Goal: Task Accomplishment & Management: Use online tool/utility

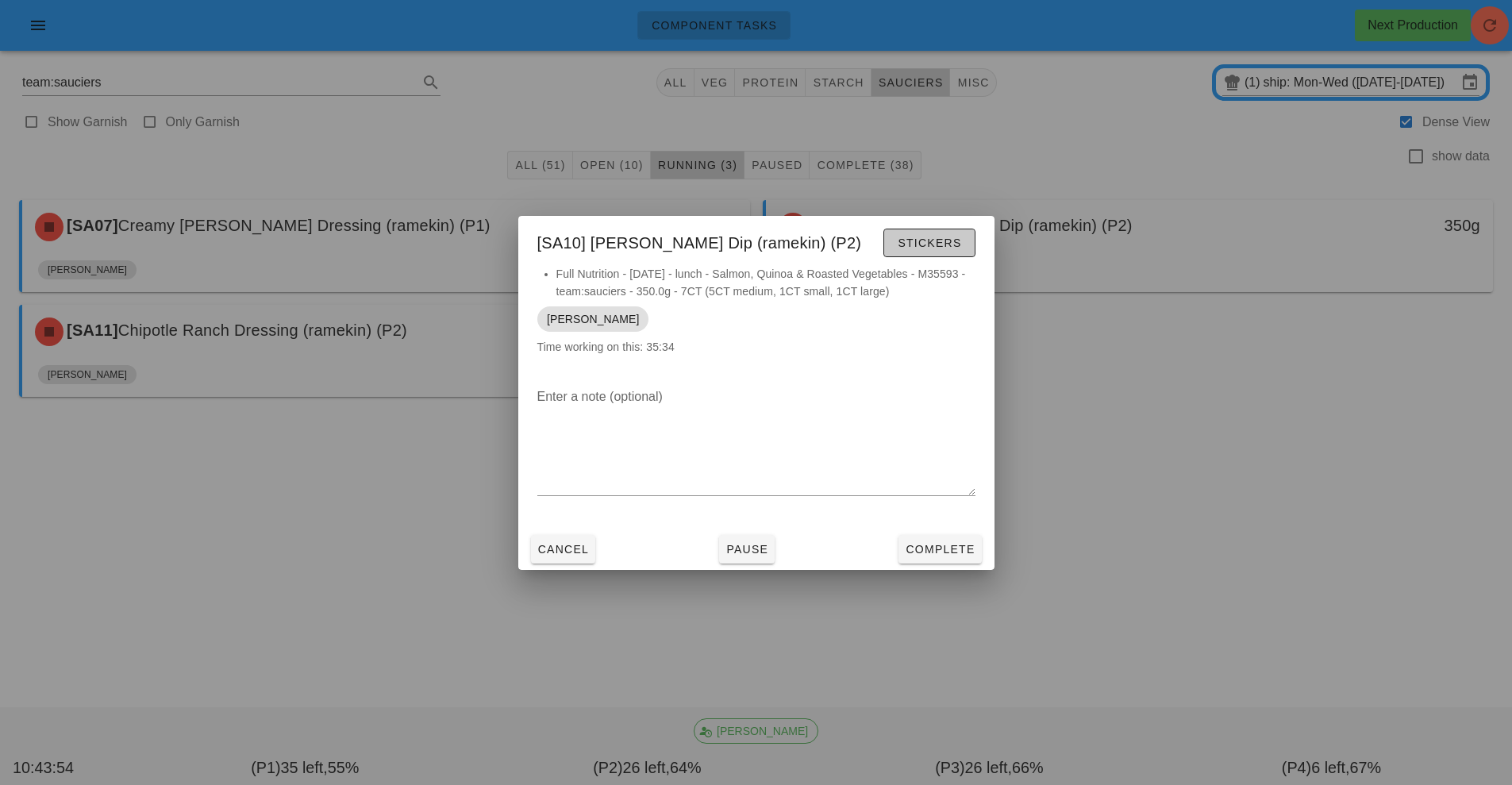
click at [942, 246] on span "Stickers" at bounding box center [929, 243] width 64 height 13
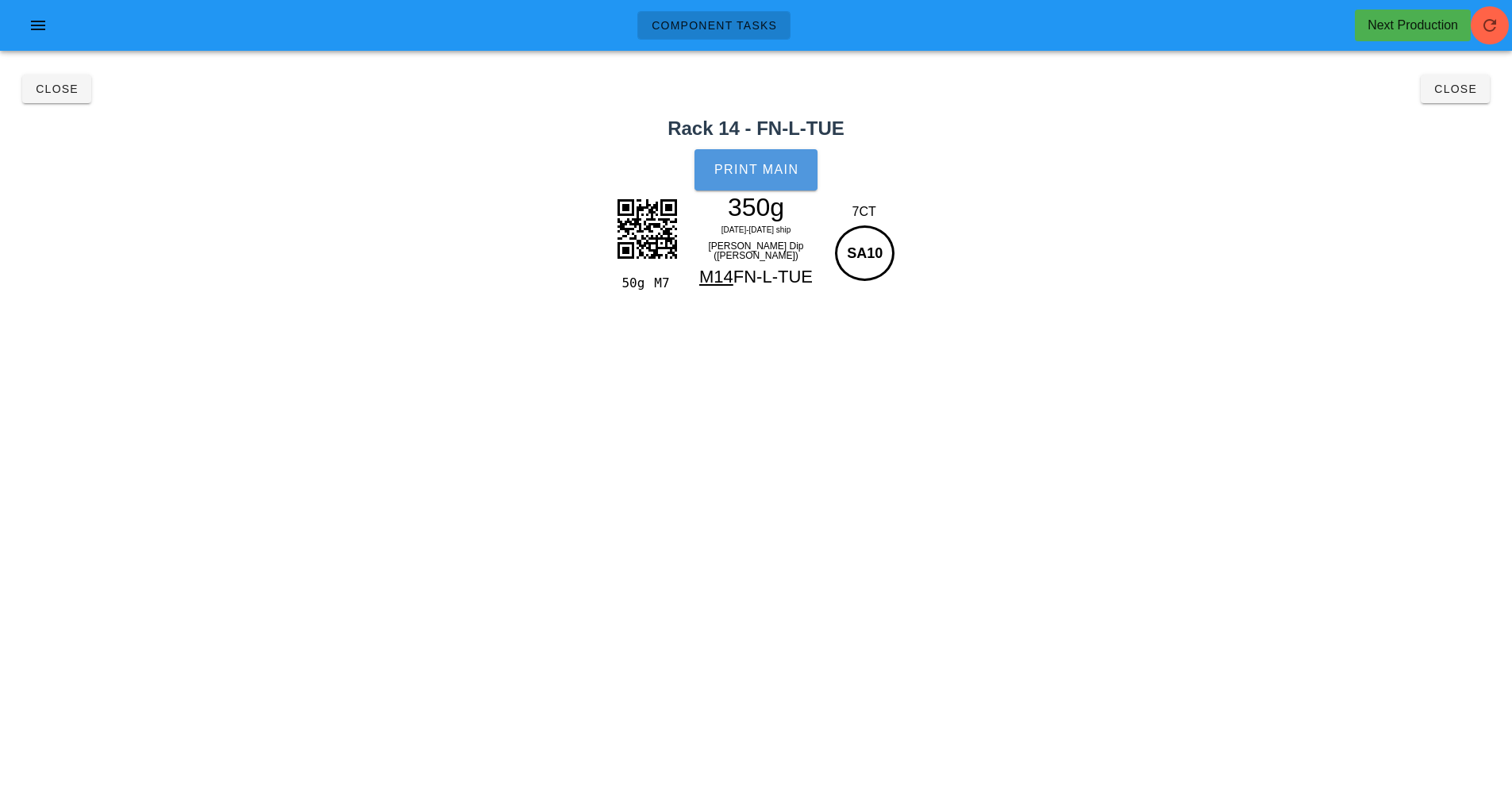
click at [755, 152] on button "Print Main" at bounding box center [756, 170] width 122 height 41
click at [1452, 100] on button "Close" at bounding box center [1455, 89] width 69 height 28
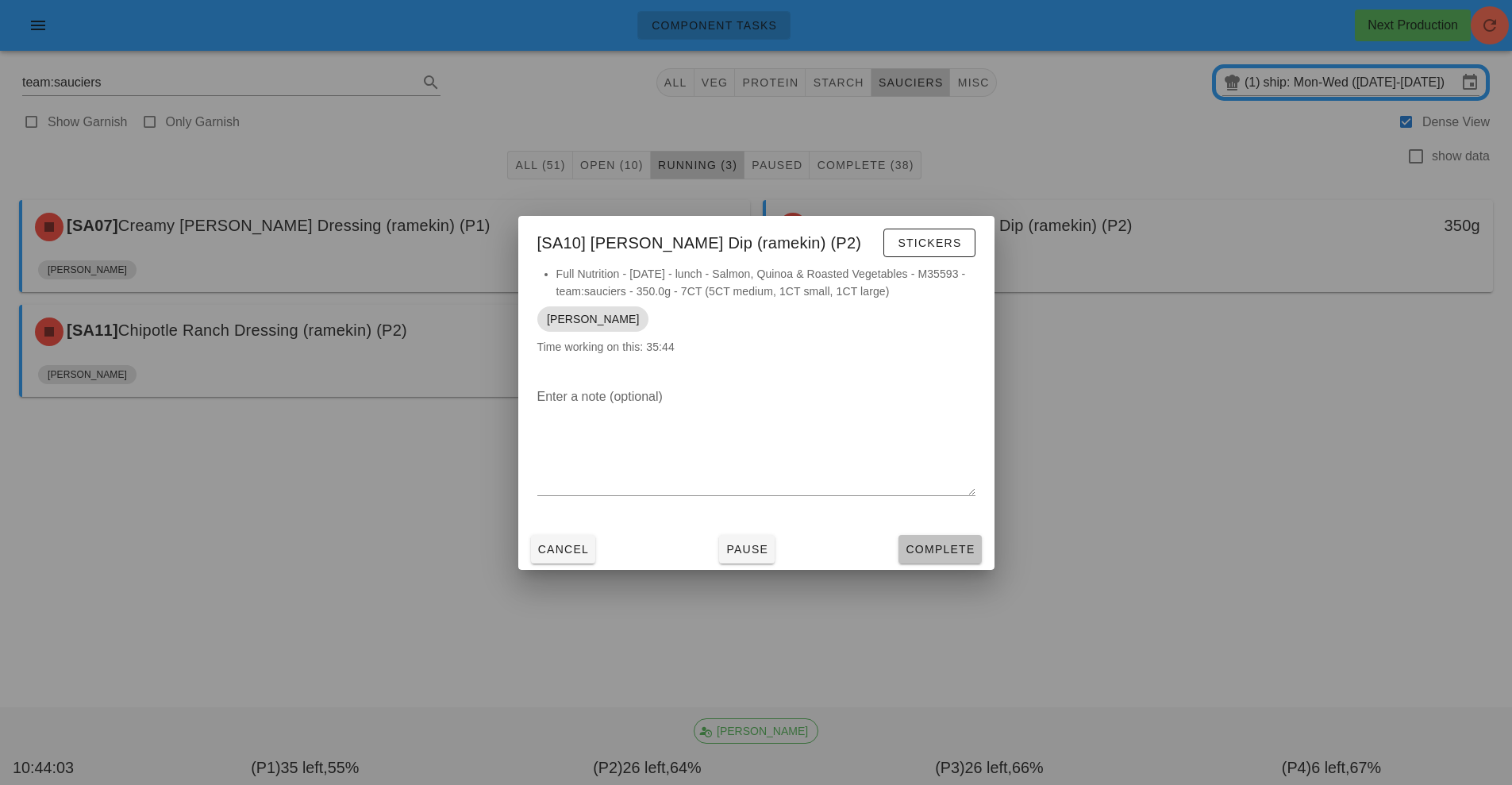
click at [953, 560] on button "Complete" at bounding box center [940, 549] width 83 height 28
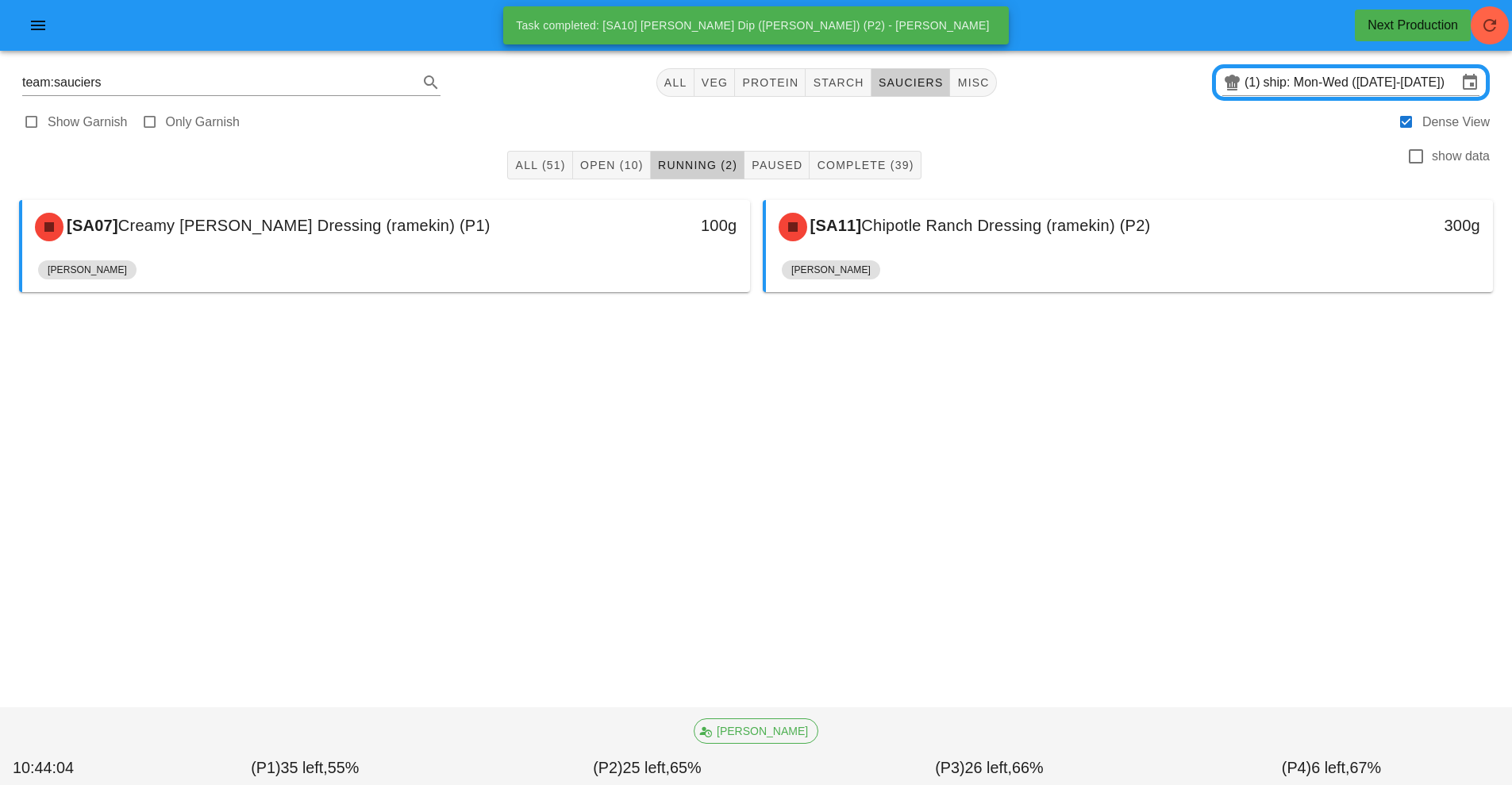
click at [579, 342] on div at bounding box center [756, 322] width 1487 height 48
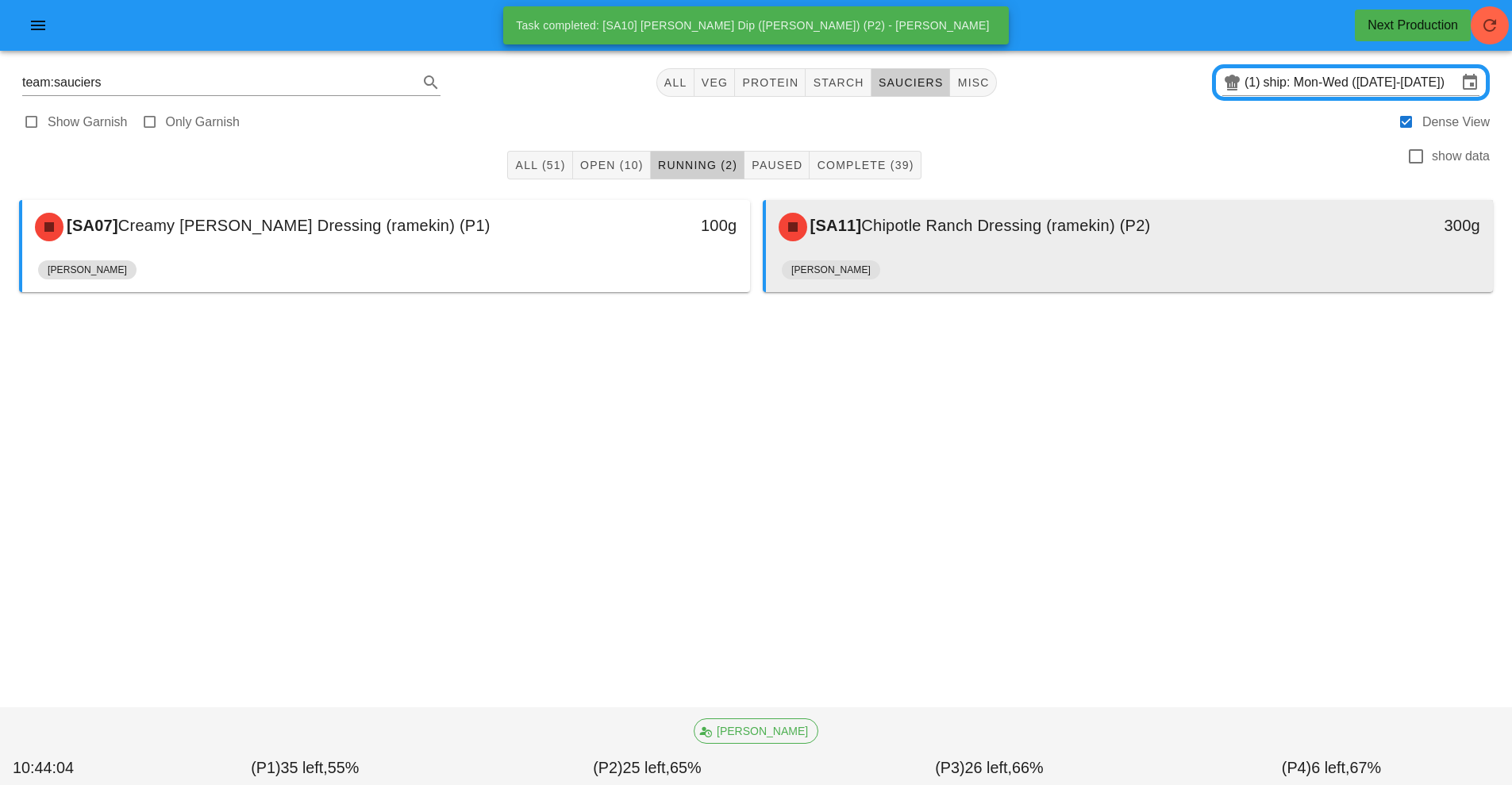
click at [925, 255] on div "[PERSON_NAME]" at bounding box center [1130, 273] width 696 height 38
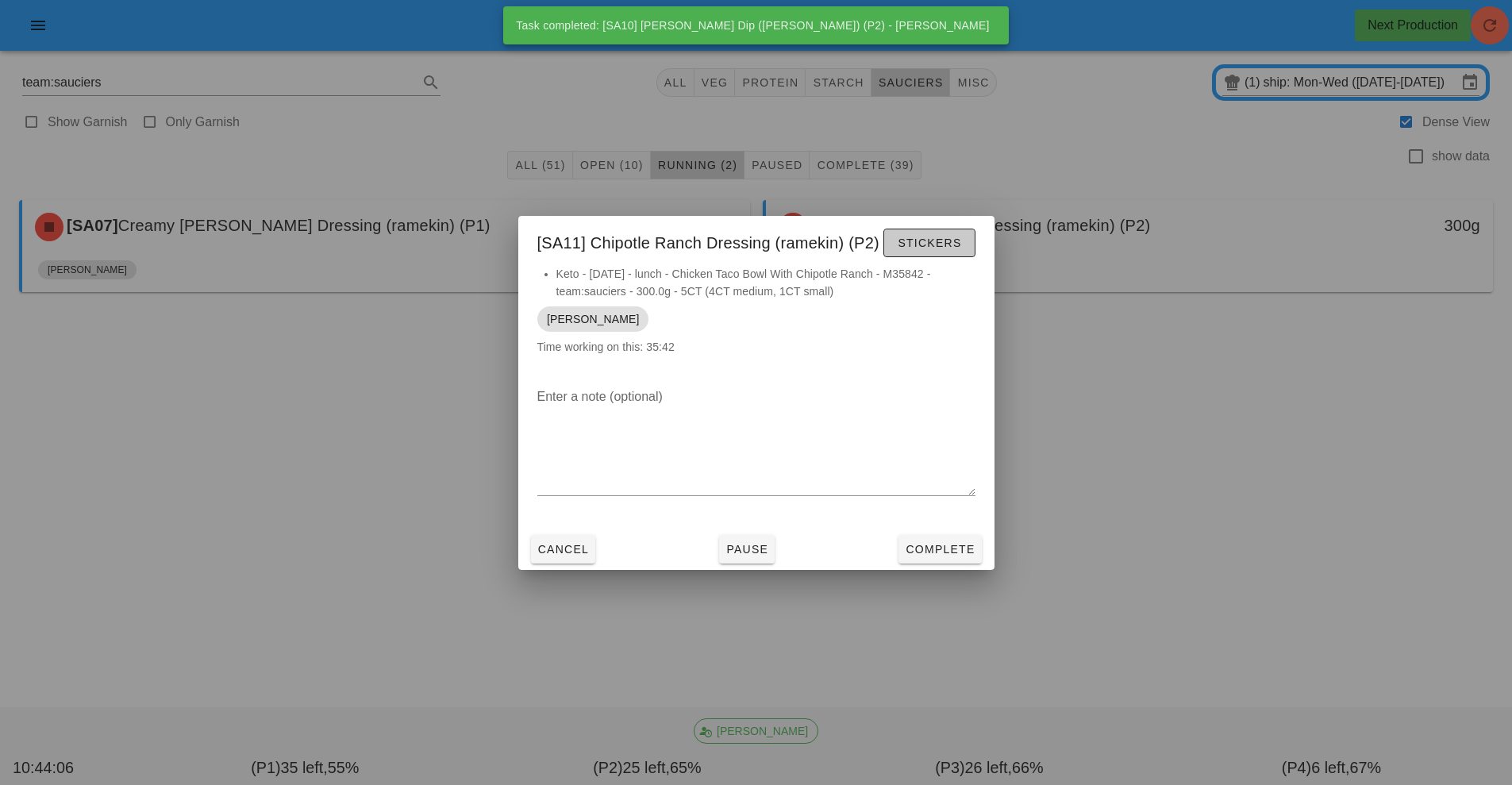
click at [940, 254] on button "Stickers" at bounding box center [929, 243] width 92 height 28
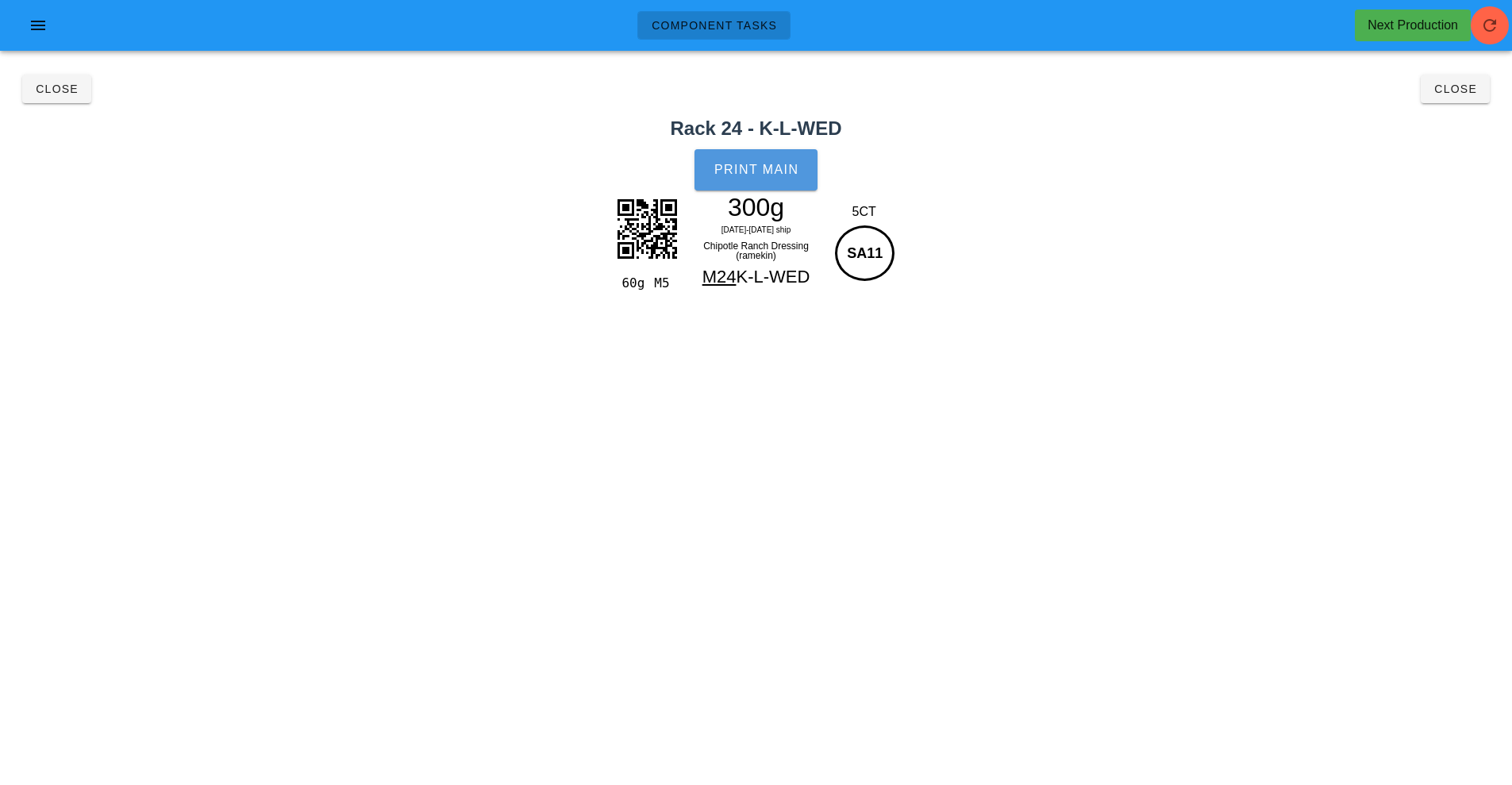
click at [783, 183] on button "Print Main" at bounding box center [756, 170] width 122 height 41
click at [1467, 97] on button "Close" at bounding box center [1455, 89] width 69 height 28
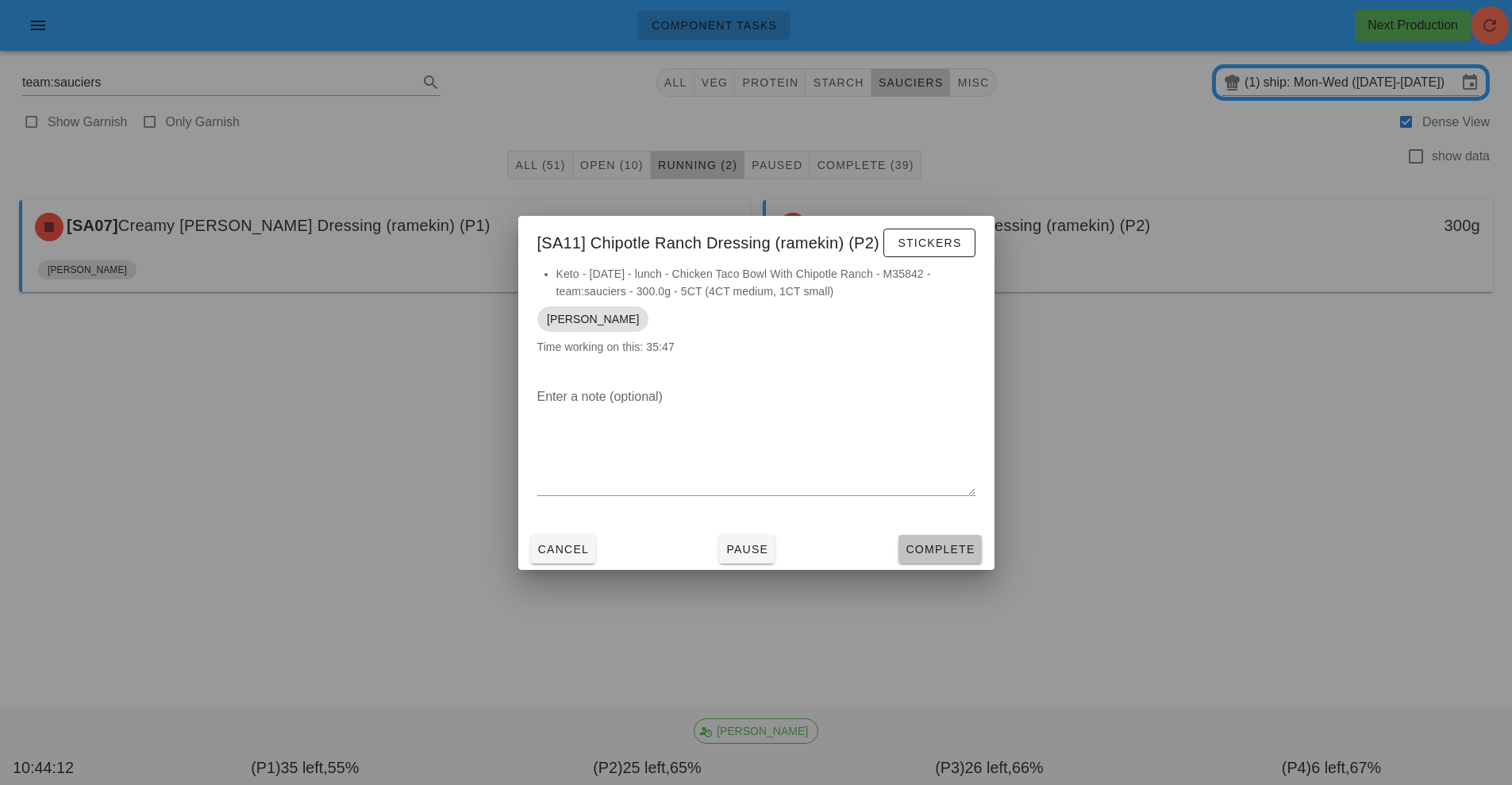
click at [930, 543] on span "Complete" at bounding box center [940, 549] width 70 height 13
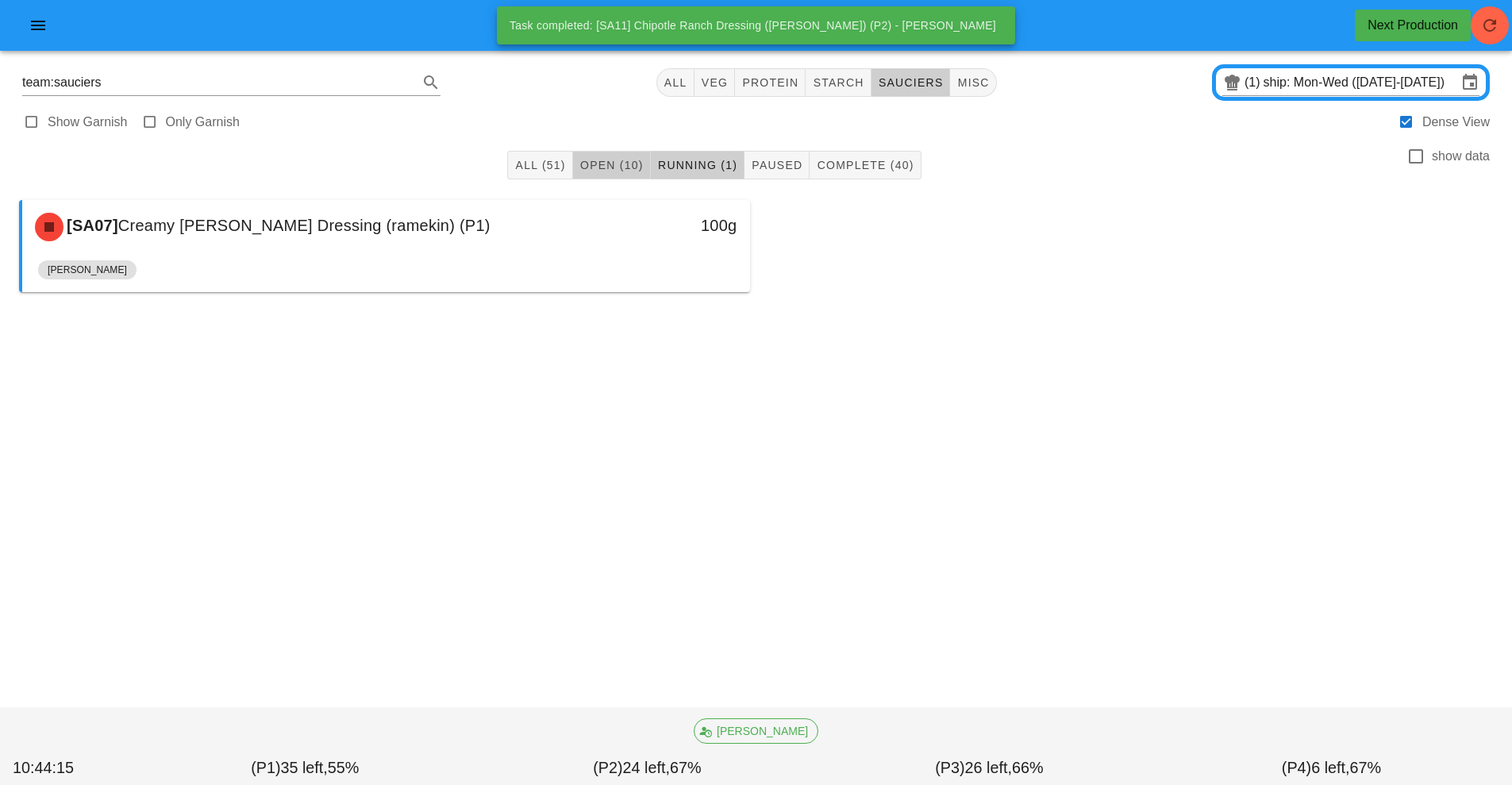
click at [616, 160] on span "Open (10)" at bounding box center [611, 165] width 64 height 13
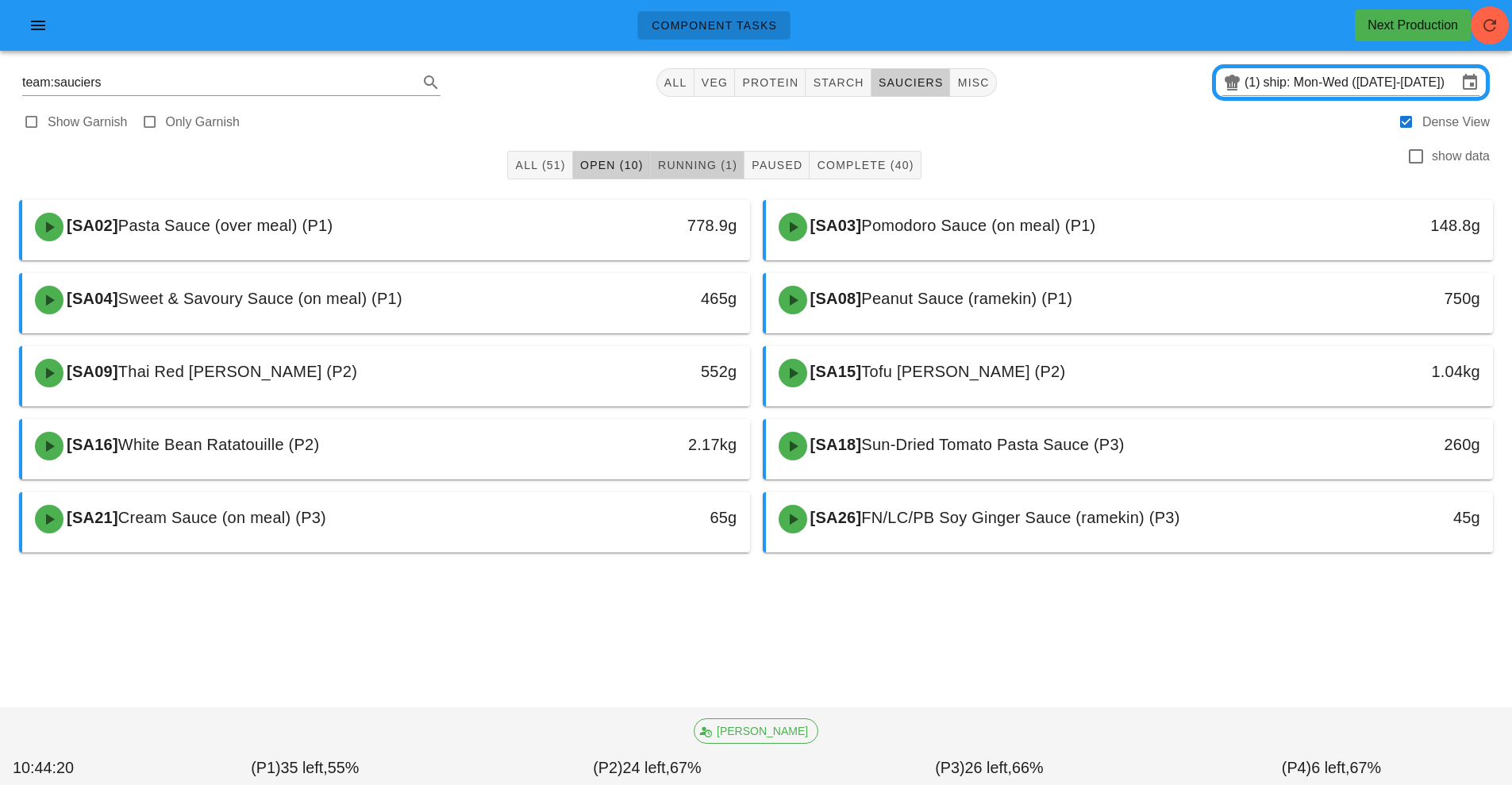
click at [704, 156] on button "Running (1)" at bounding box center [698, 165] width 94 height 28
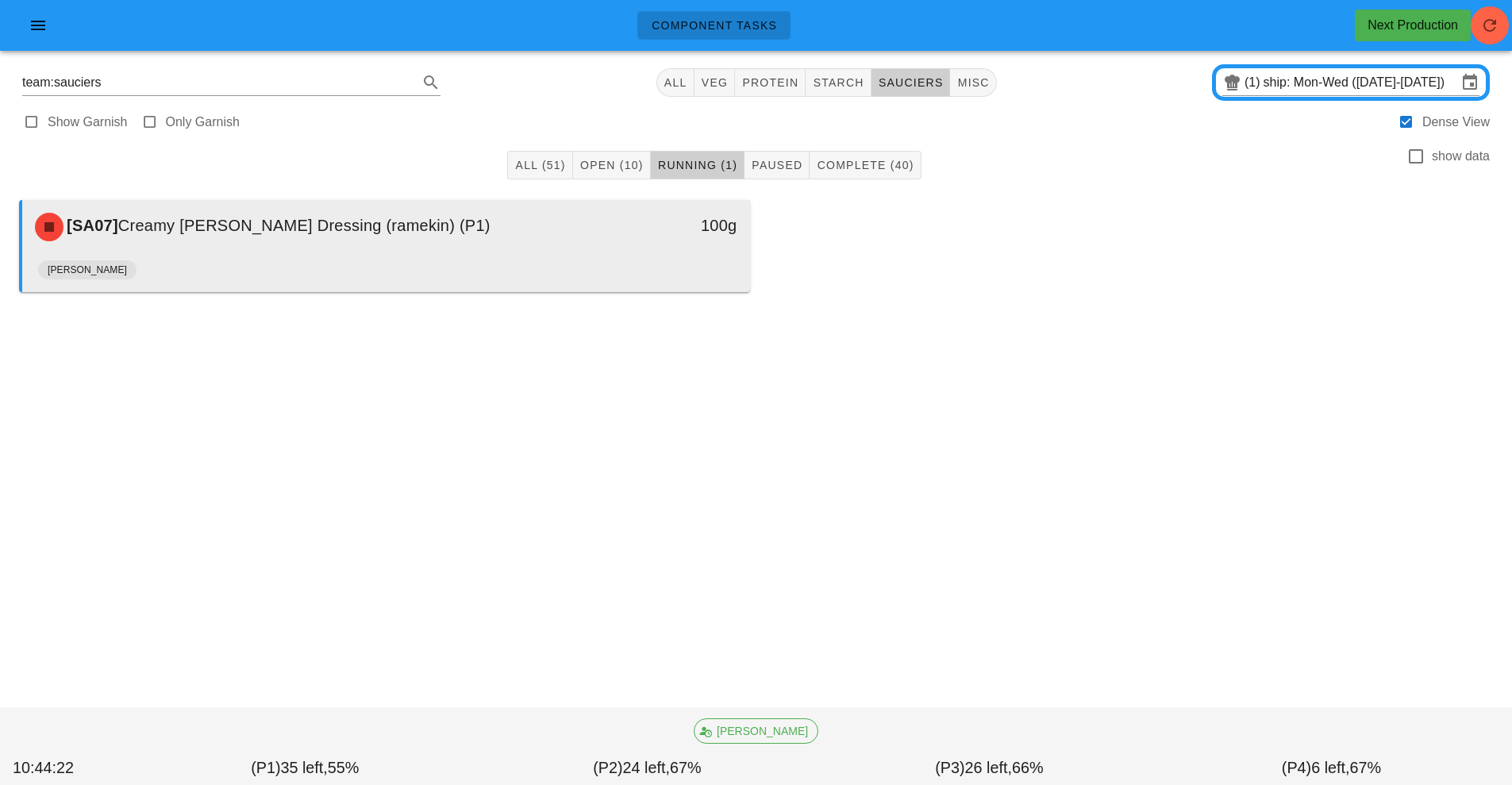
click at [252, 255] on div "[PERSON_NAME]" at bounding box center [386, 273] width 696 height 38
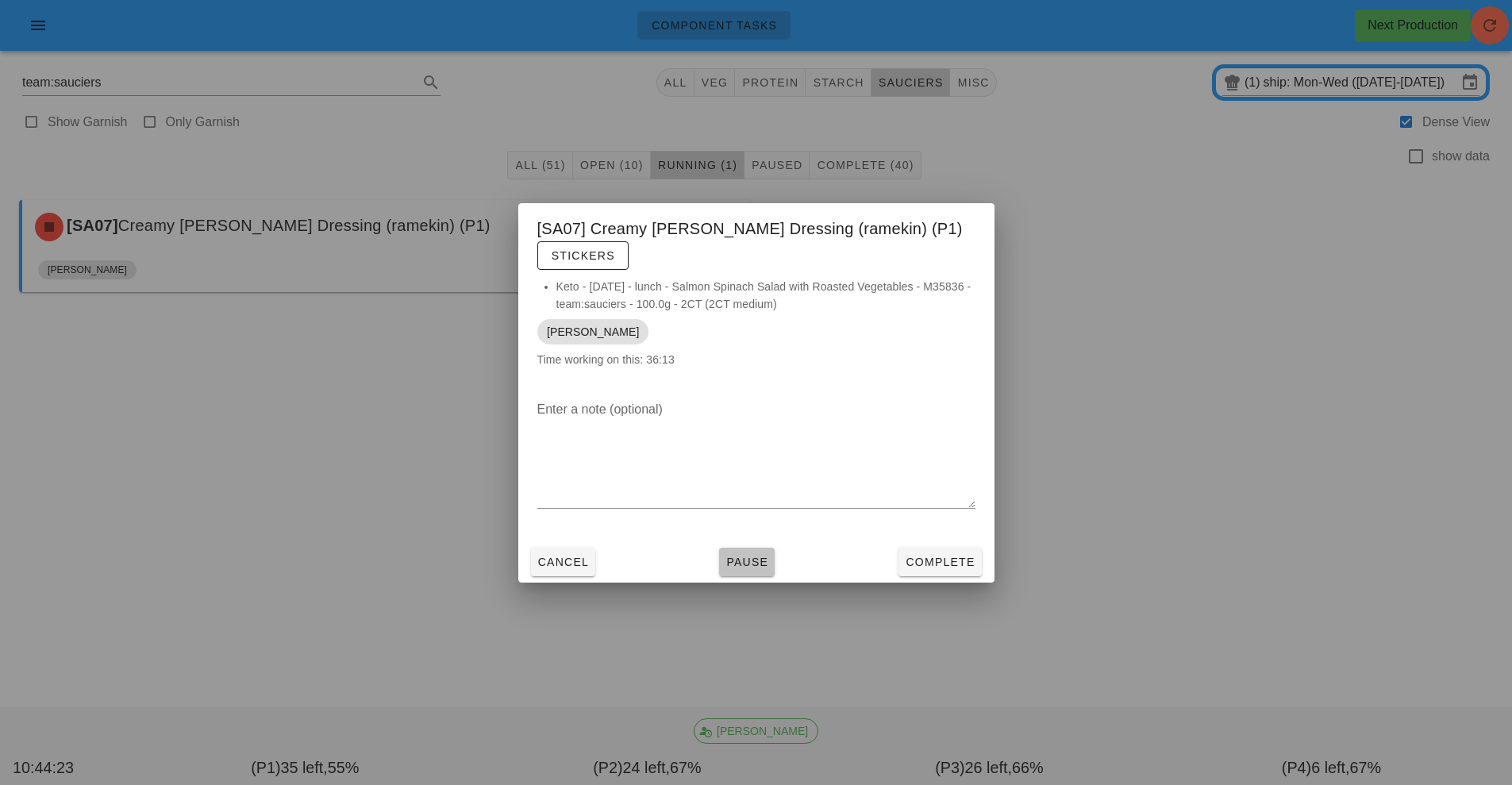
click at [756, 556] on span "Pause" at bounding box center [747, 562] width 43 height 13
